Goal: Information Seeking & Learning: Learn about a topic

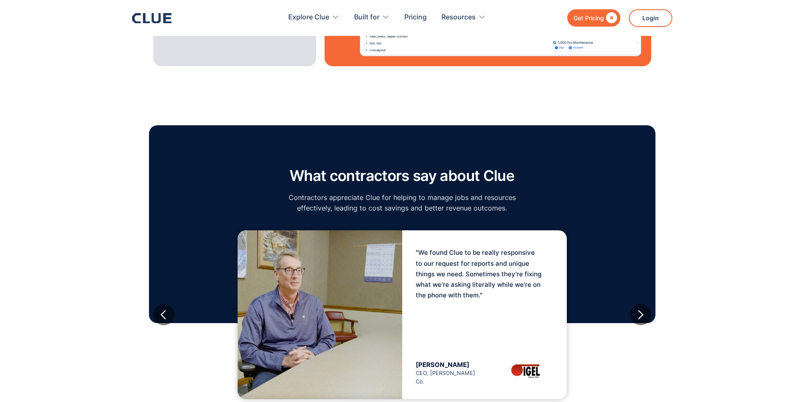
scroll to position [1351, 0]
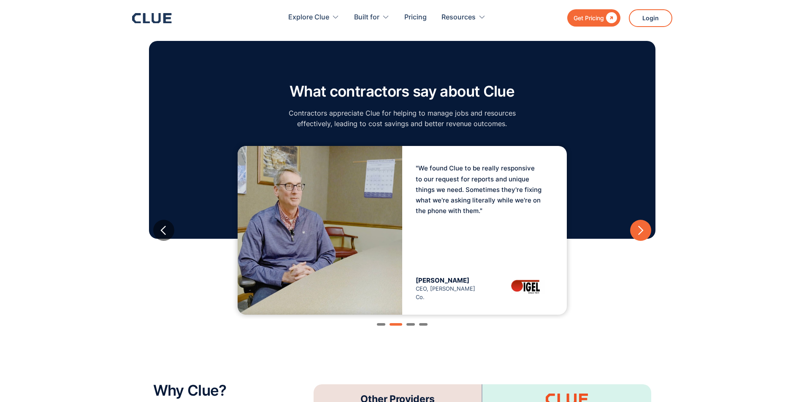
click at [643, 225] on div "next slide" at bounding box center [640, 230] width 11 height 11
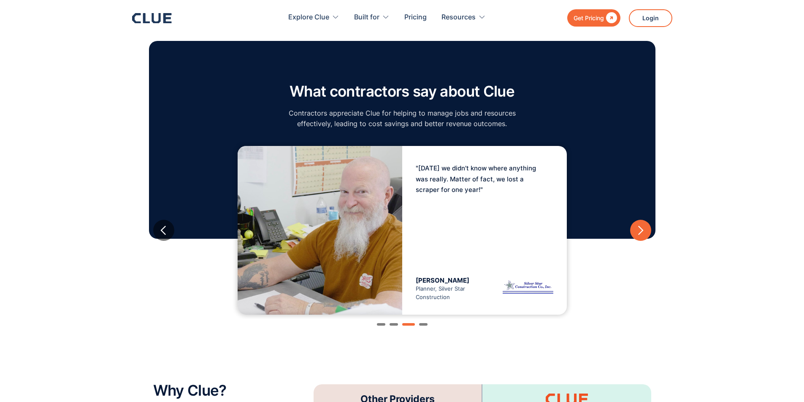
click at [643, 225] on div "next slide" at bounding box center [640, 230] width 11 height 11
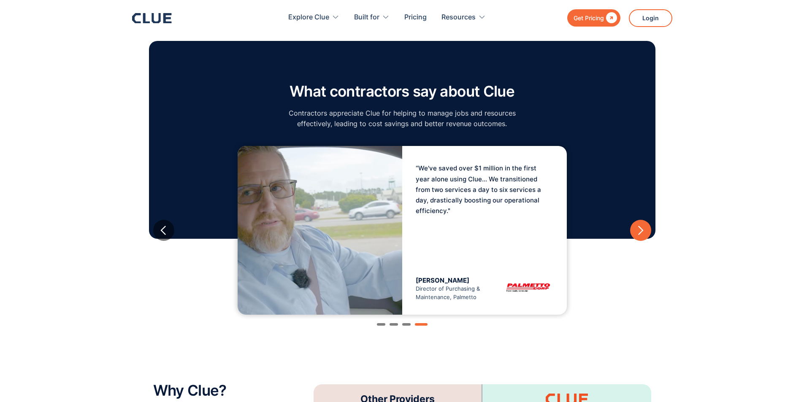
click at [643, 225] on div "next slide" at bounding box center [640, 230] width 11 height 11
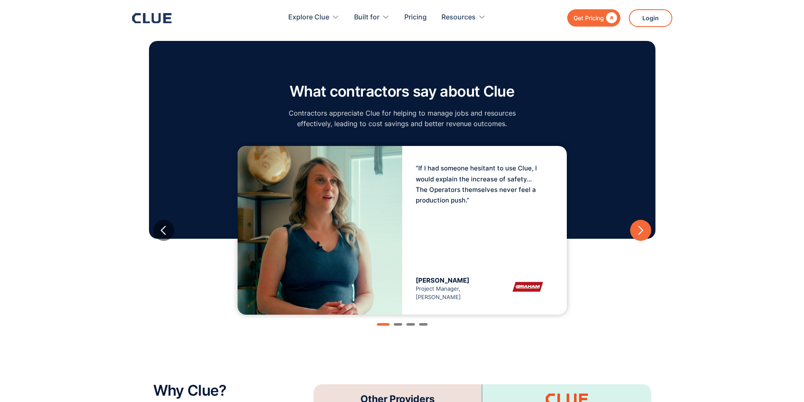
click at [643, 225] on div "next slide" at bounding box center [640, 230] width 11 height 11
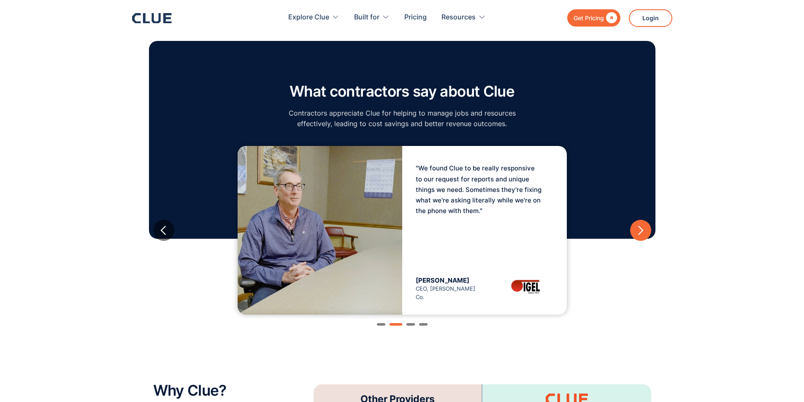
click at [643, 225] on div "next slide" at bounding box center [640, 230] width 11 height 11
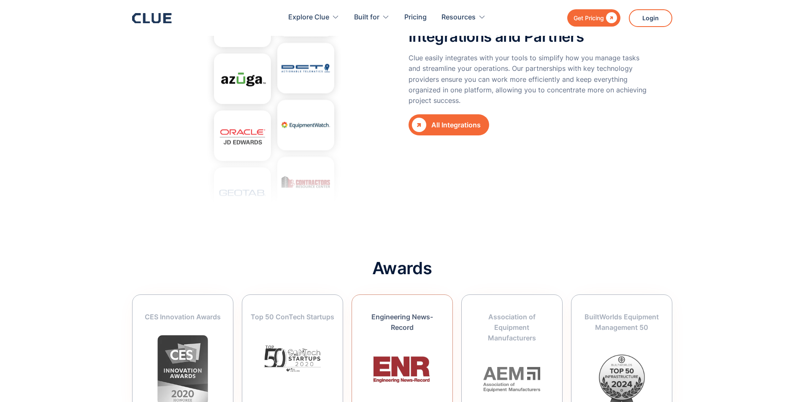
scroll to position [3129, 0]
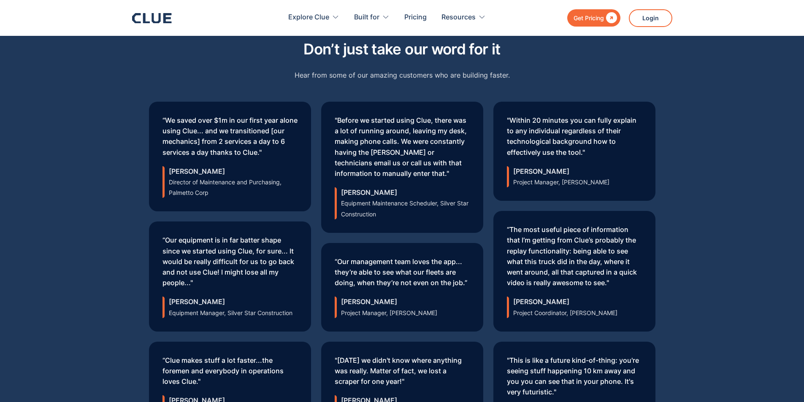
click at [24, 198] on div "Don’t just take our word for it Hear from some of our amazing customers who are…" at bounding box center [402, 238] width 804 height 455
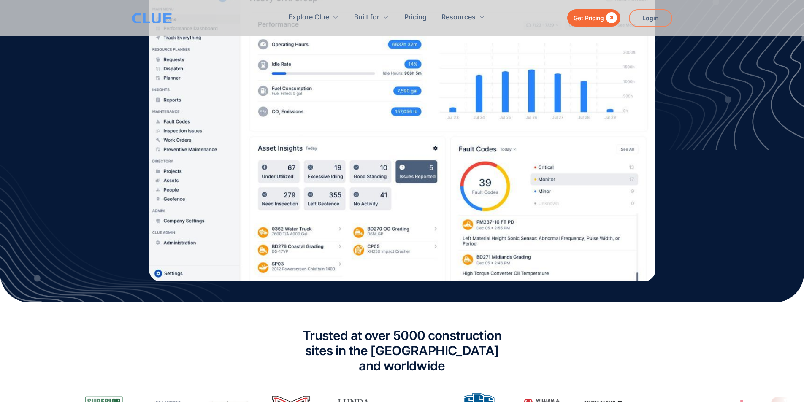
scroll to position [47, 0]
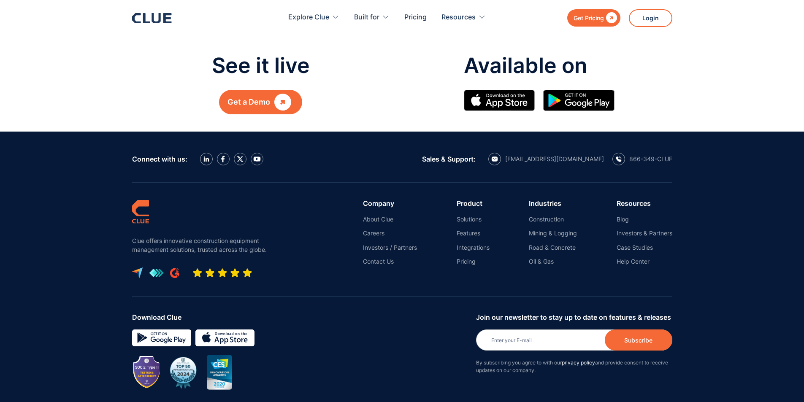
scroll to position [4401, 0]
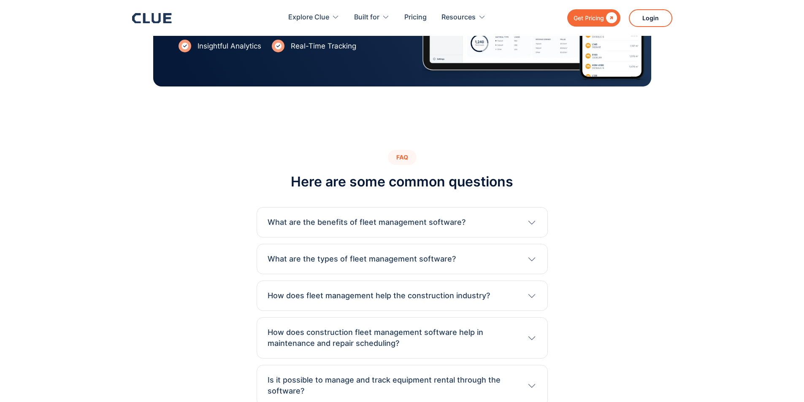
scroll to position [1858, 0]
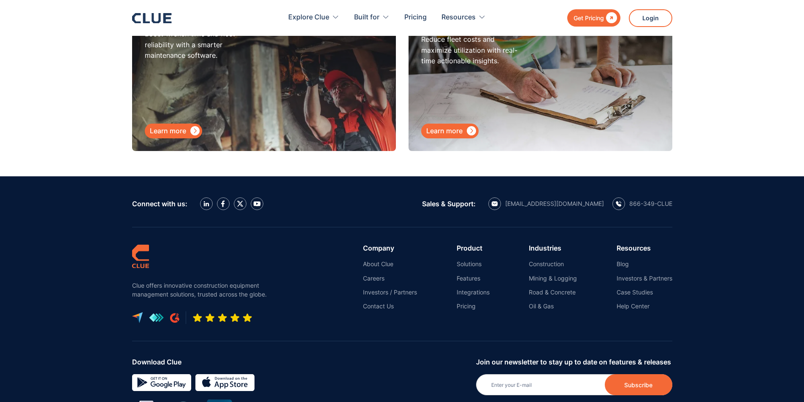
scroll to position [5157, 0]
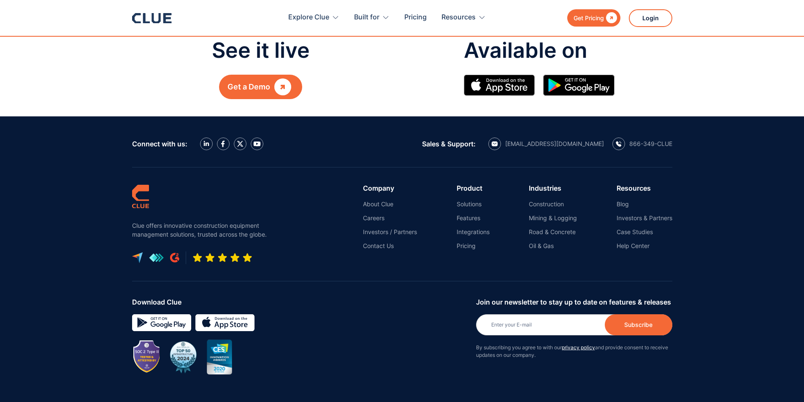
scroll to position [2719, 0]
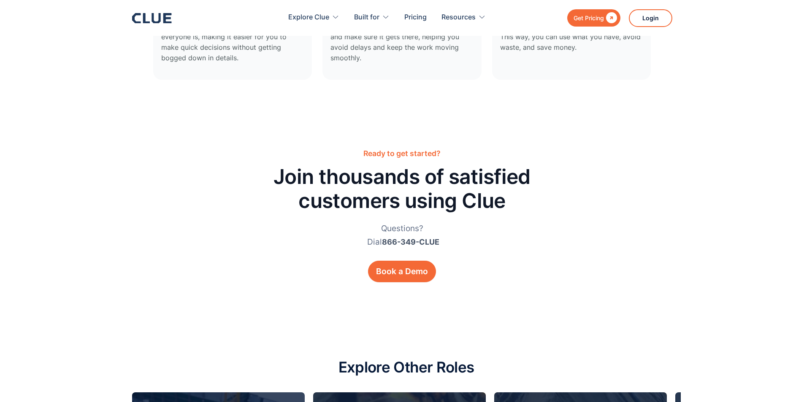
scroll to position [2829, 0]
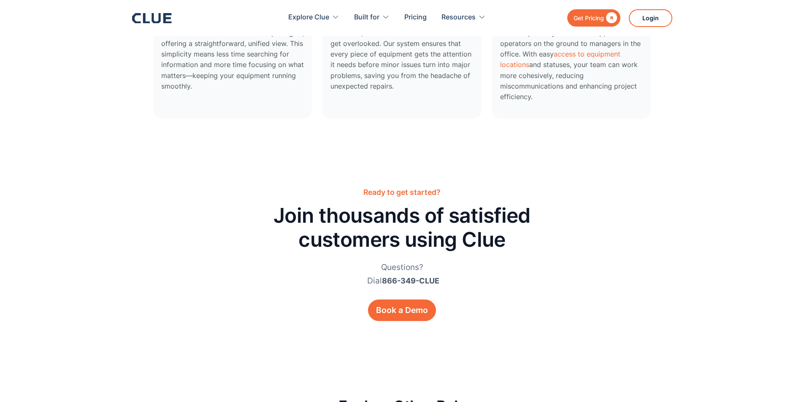
scroll to position [2220, 0]
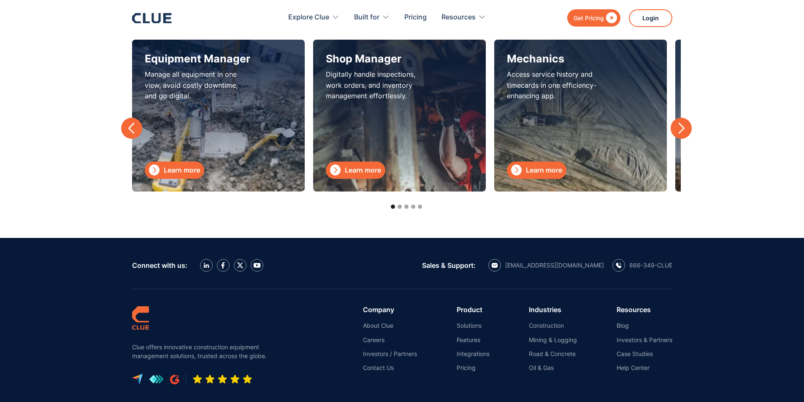
scroll to position [2871, 0]
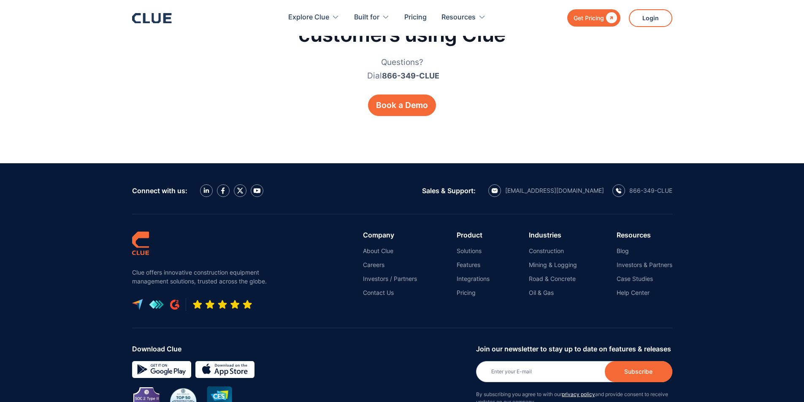
scroll to position [3025, 0]
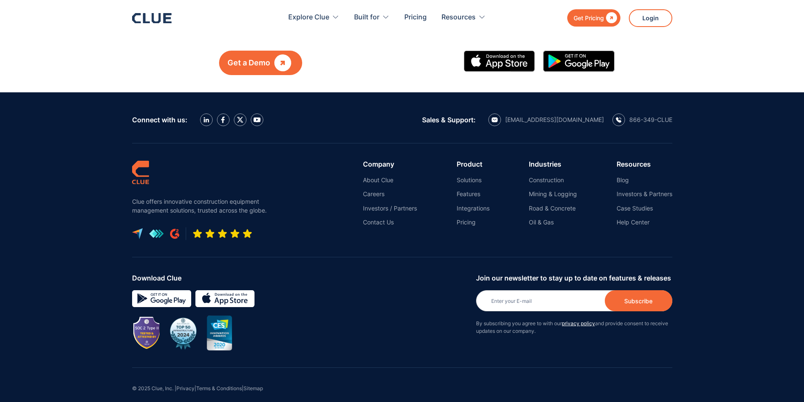
scroll to position [510, 0]
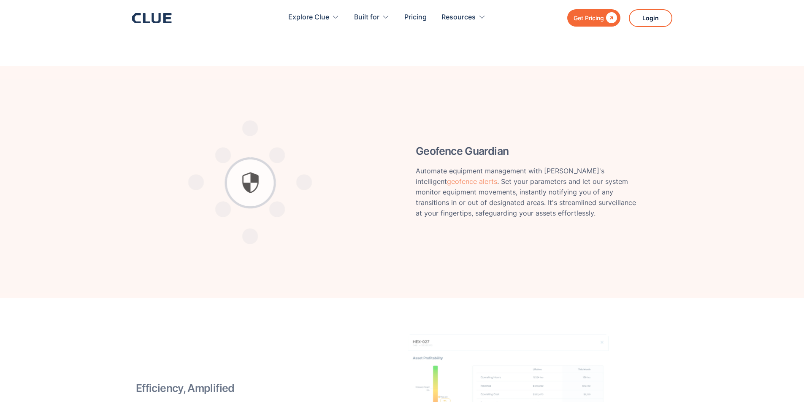
scroll to position [1140, 0]
